Goal: Navigation & Orientation: Find specific page/section

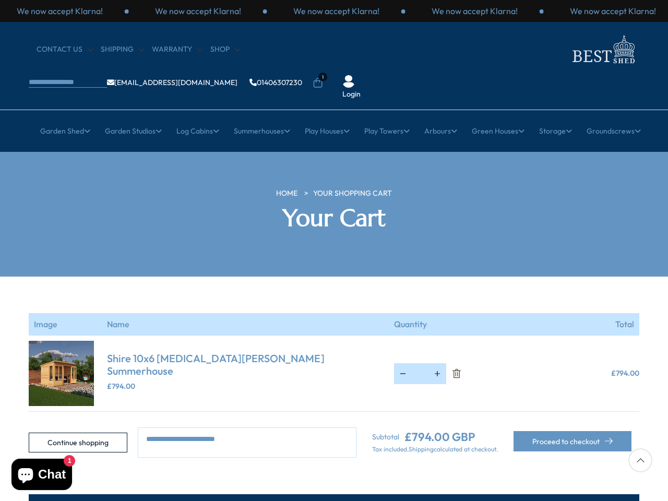
click at [334, 277] on section "Your cart is empty Continue shopping Image Name Quantity Total Shire 10x6 [MEDI…" at bounding box center [334, 367] width 668 height 181
click at [334, 11] on div "We now accept Klarna!" at bounding box center [336, 10] width 138 height 11
click at [323, 70] on li "1" at bounding box center [318, 75] width 10 height 10
click at [59, 118] on link "Garden Shed" at bounding box center [65, 131] width 50 height 26
click at [128, 118] on link "Garden Studios" at bounding box center [133, 131] width 57 height 26
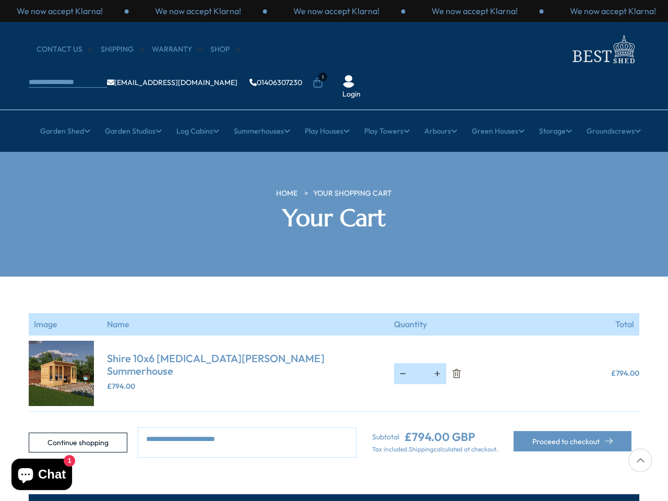
click at [194, 118] on link "Log Cabins" at bounding box center [197, 131] width 43 height 26
click at [260, 118] on link "Summerhouses" at bounding box center [262, 131] width 56 height 26
click at [327, 118] on link "Play Houses" at bounding box center [327, 131] width 45 height 26
click at [388, 118] on link "Play Towers" at bounding box center [386, 131] width 45 height 26
click at [443, 118] on link "Arbours" at bounding box center [440, 131] width 33 height 26
